Goal: Book appointment/travel/reservation

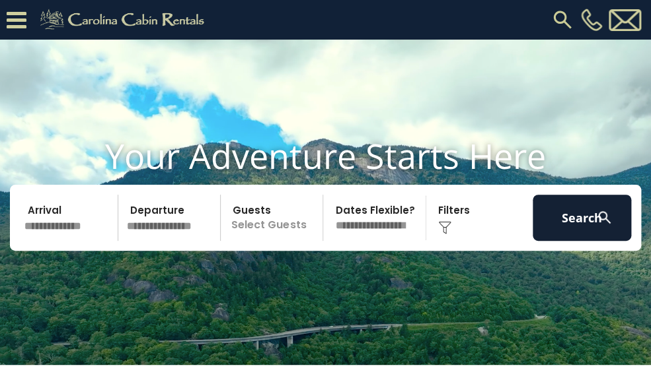
click at [563, 20] on img at bounding box center [562, 20] width 24 height 24
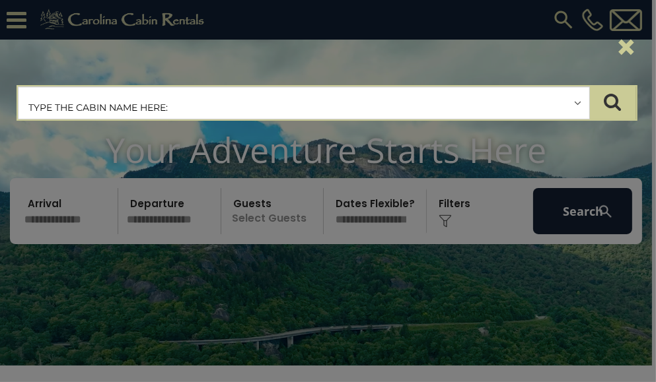
click at [114, 105] on input "text" at bounding box center [303, 103] width 571 height 33
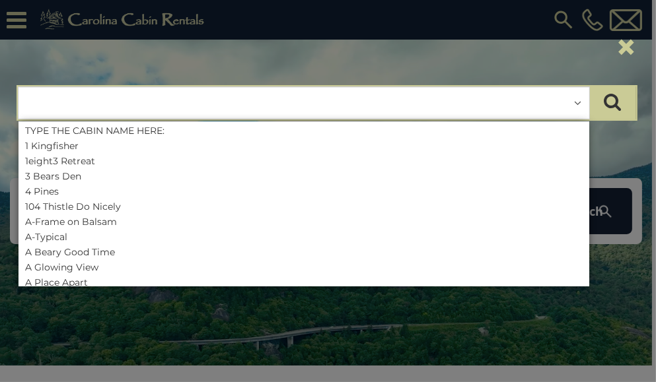
paste input "**********"
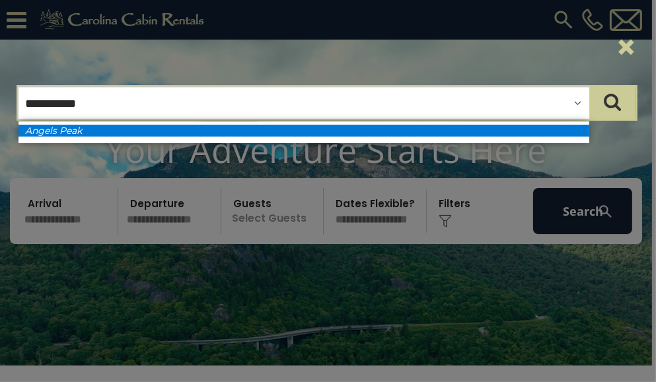
type input "**********"
click at [108, 130] on li "Angels Peak" at bounding box center [303, 131] width 571 height 12
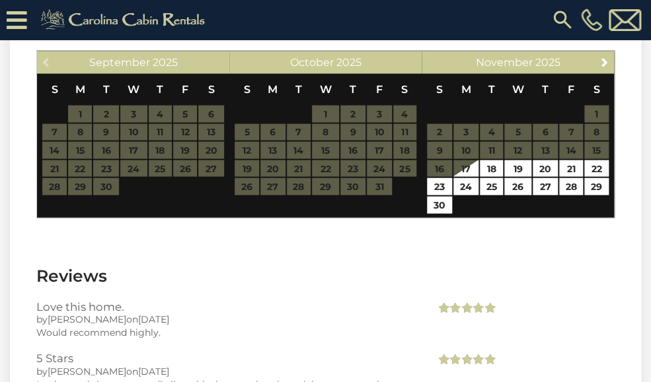
scroll to position [2252, 0]
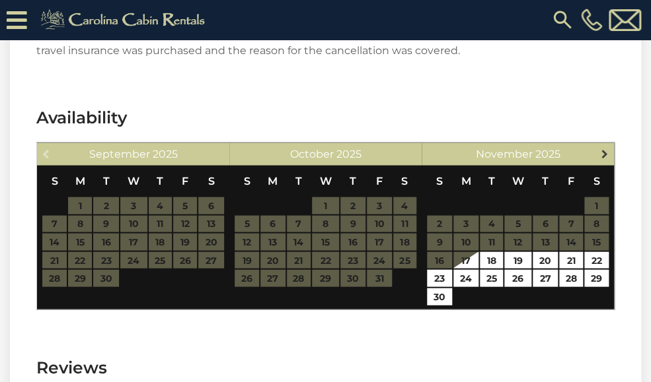
click at [605, 150] on span "Next" at bounding box center [603, 153] width 11 height 11
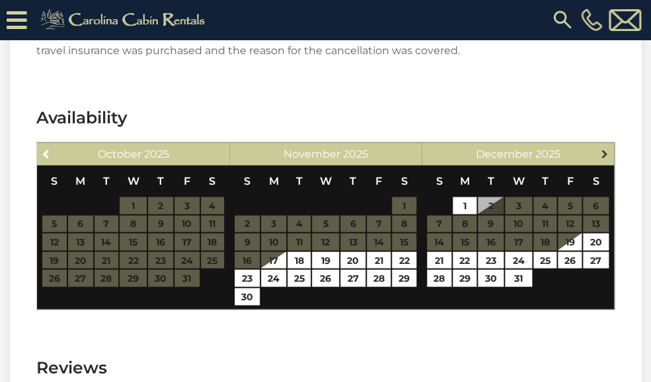
click at [603, 151] on span "Next" at bounding box center [603, 153] width 11 height 11
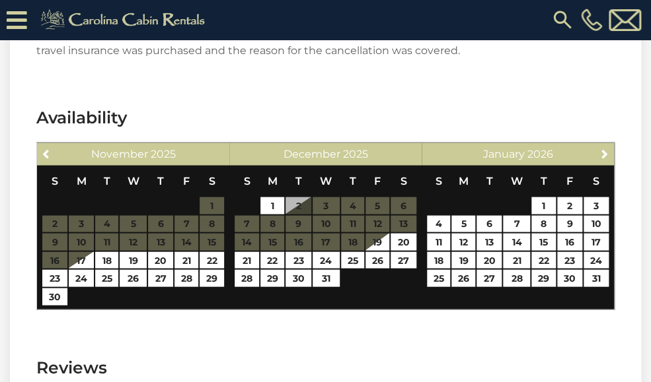
click at [603, 151] on span "Next" at bounding box center [603, 153] width 11 height 11
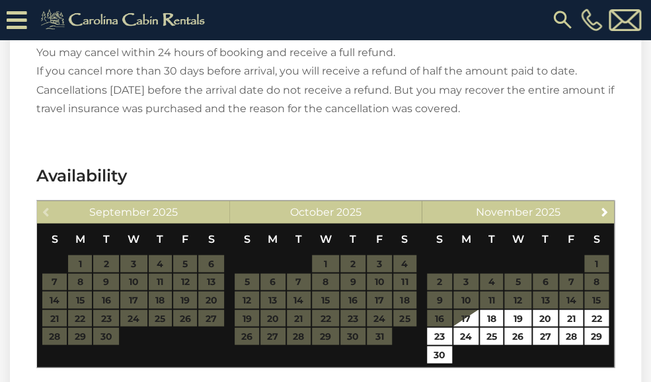
scroll to position [2291, 0]
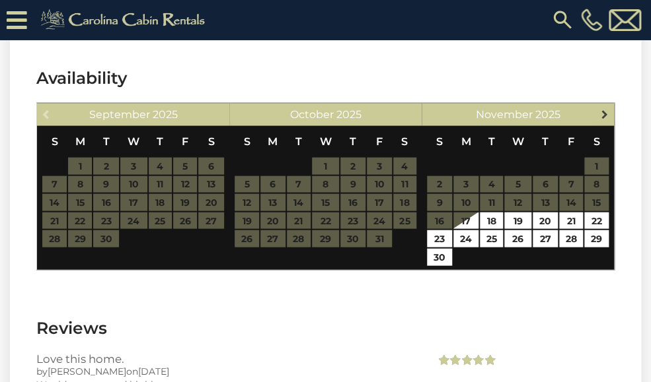
click at [602, 112] on span "Next" at bounding box center [603, 114] width 11 height 11
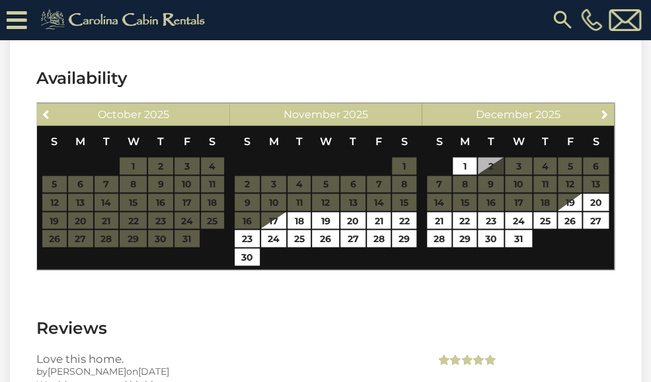
click at [546, 195] on table "S M T W T F S 1 2 3 4 5 6 7 8 9 10 11 12 13 14 15 16 17 18 19 20 21 22 23 24 25…" at bounding box center [517, 193] width 182 height 135
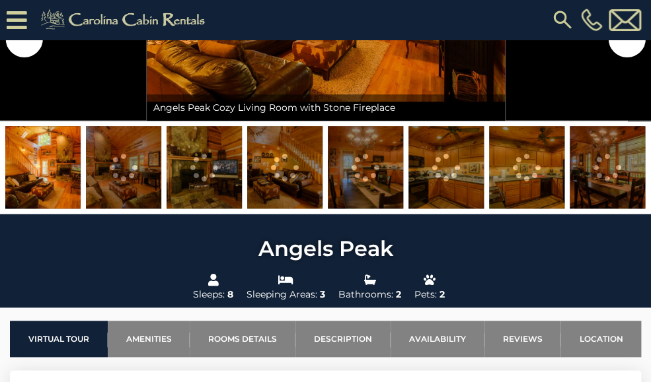
scroll to position [0, 0]
